Goal: Find specific page/section

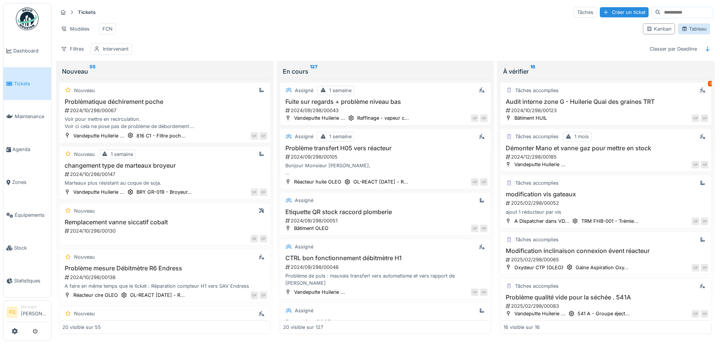
click at [686, 33] on div "Tableau" at bounding box center [693, 28] width 25 height 7
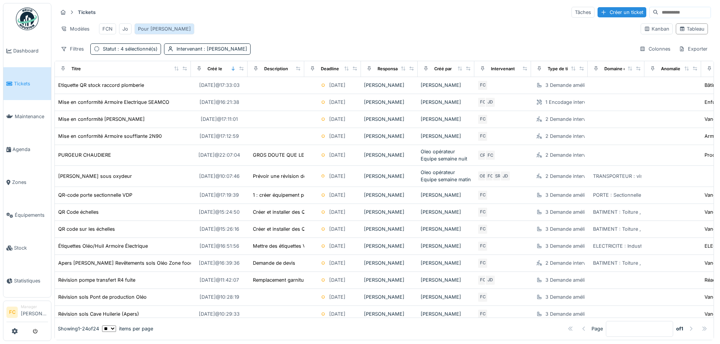
click at [158, 26] on div "Pour Cédric" at bounding box center [164, 28] width 53 height 7
click at [216, 72] on div "Créé le" at bounding box center [215, 69] width 15 height 6
click at [234, 71] on icon at bounding box center [233, 69] width 5 height 4
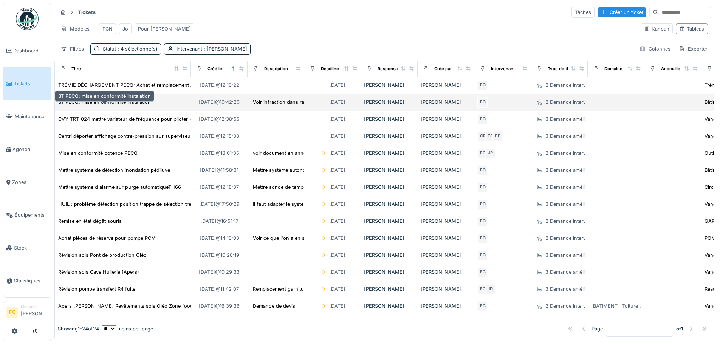
click at [96, 106] on div "BT PECQ: mise en conformité instalation" at bounding box center [104, 102] width 93 height 7
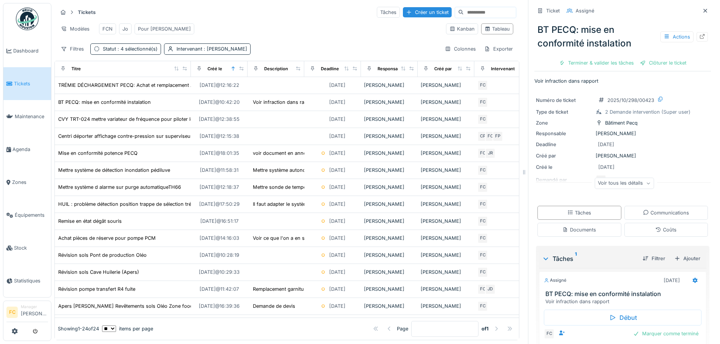
scroll to position [36, 0]
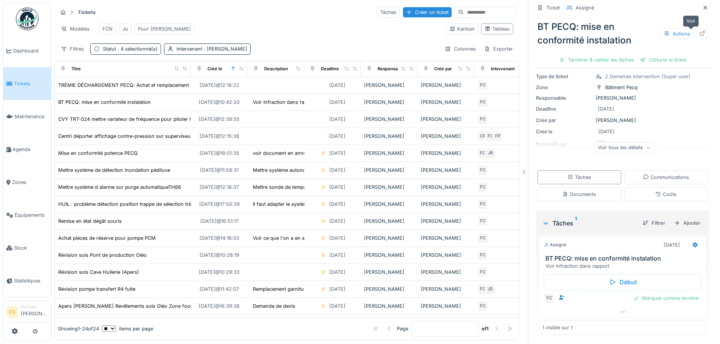
click at [699, 31] on icon at bounding box center [702, 33] width 6 height 5
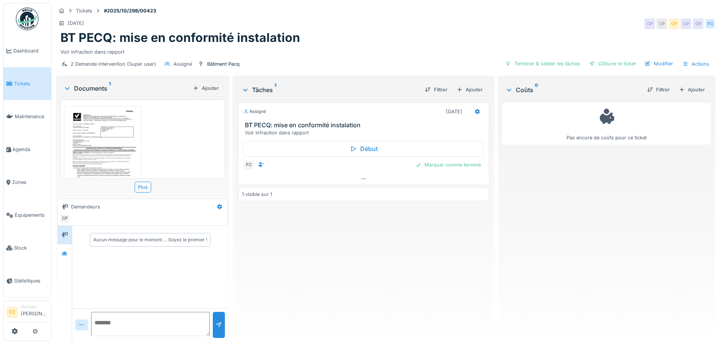
click at [99, 124] on img at bounding box center [103, 160] width 74 height 104
